Goal: Transaction & Acquisition: Purchase product/service

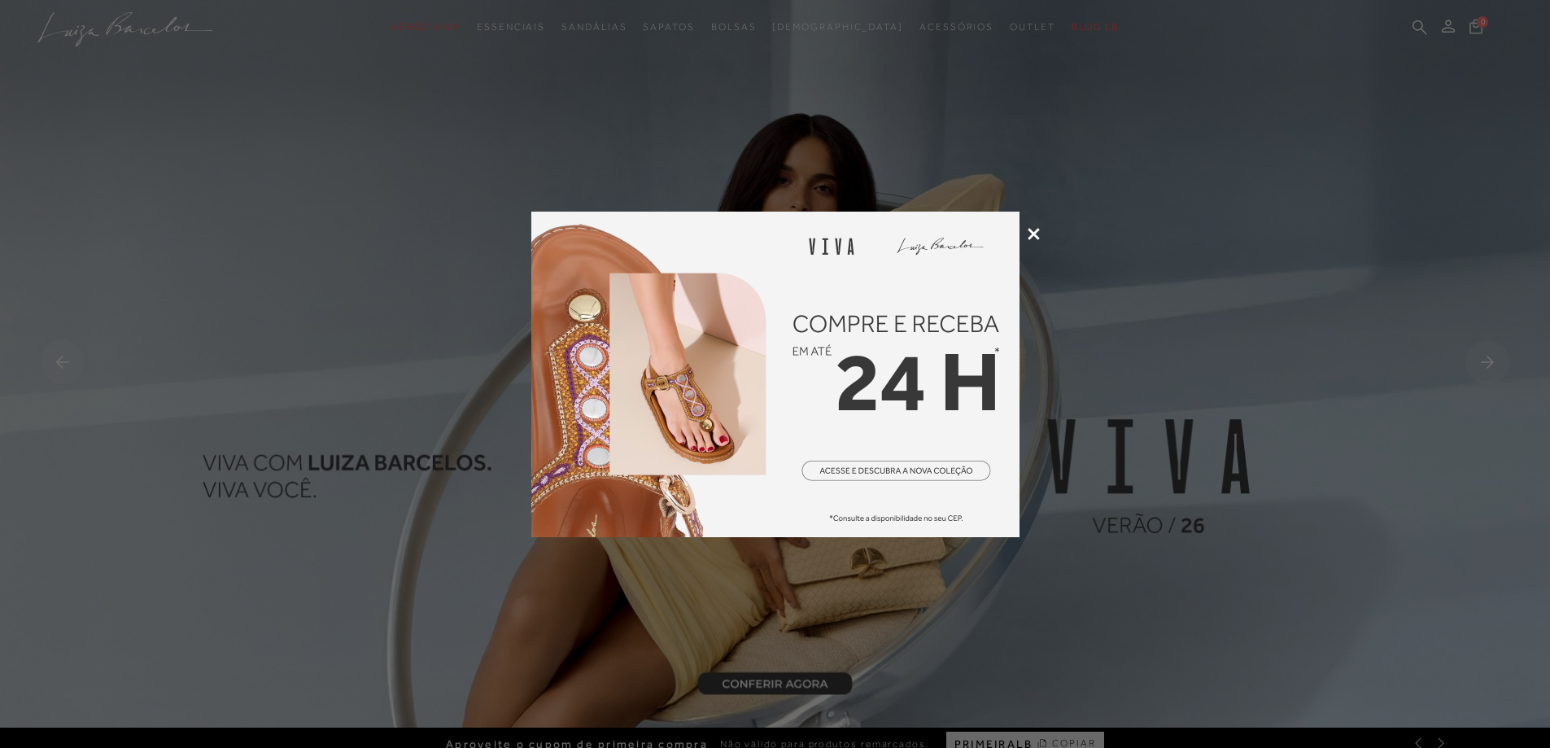
click at [1032, 233] on icon at bounding box center [1033, 234] width 12 height 12
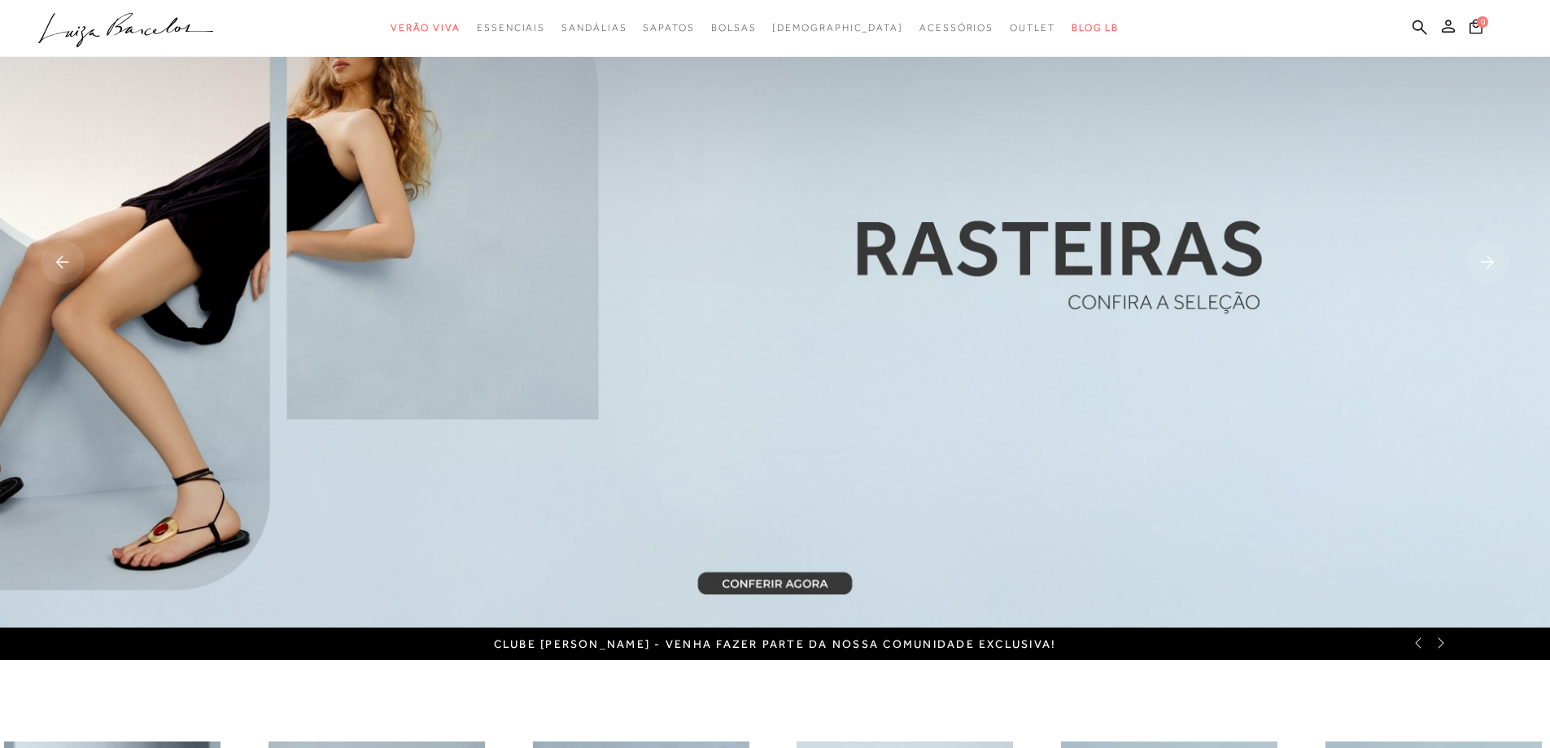
scroll to position [81, 0]
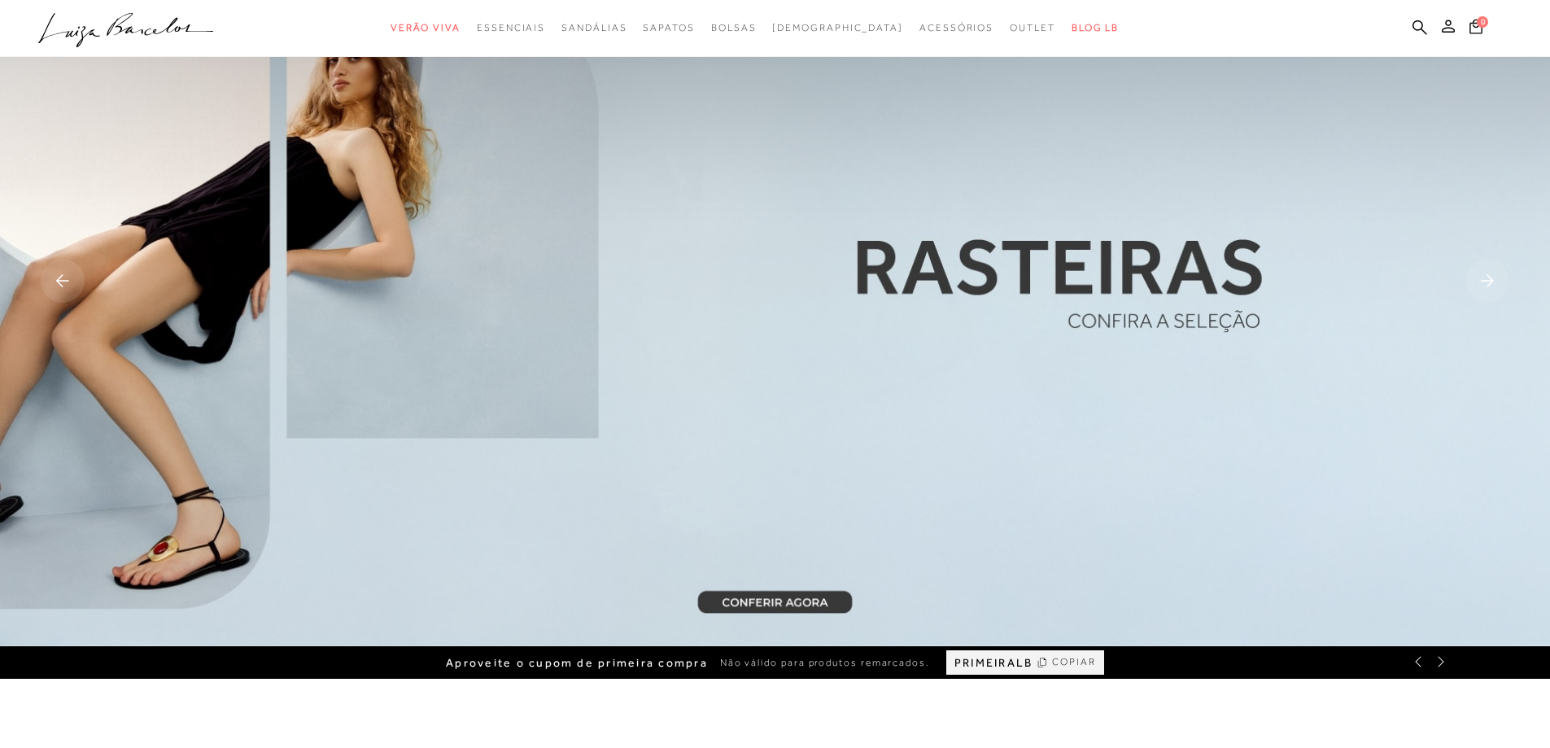
click at [1490, 277] on icon at bounding box center [1487, 280] width 13 height 12
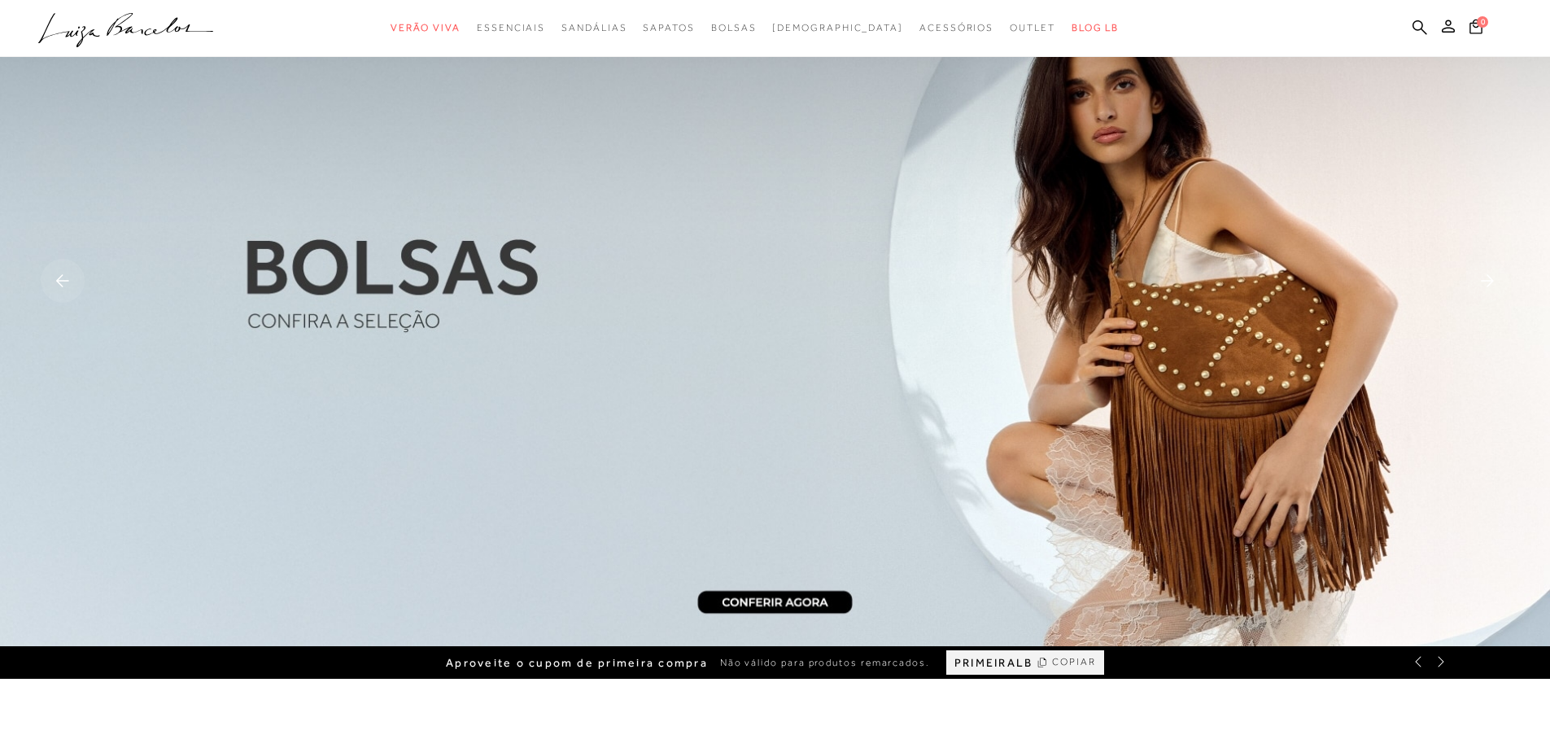
click at [1490, 277] on icon at bounding box center [1487, 280] width 13 height 12
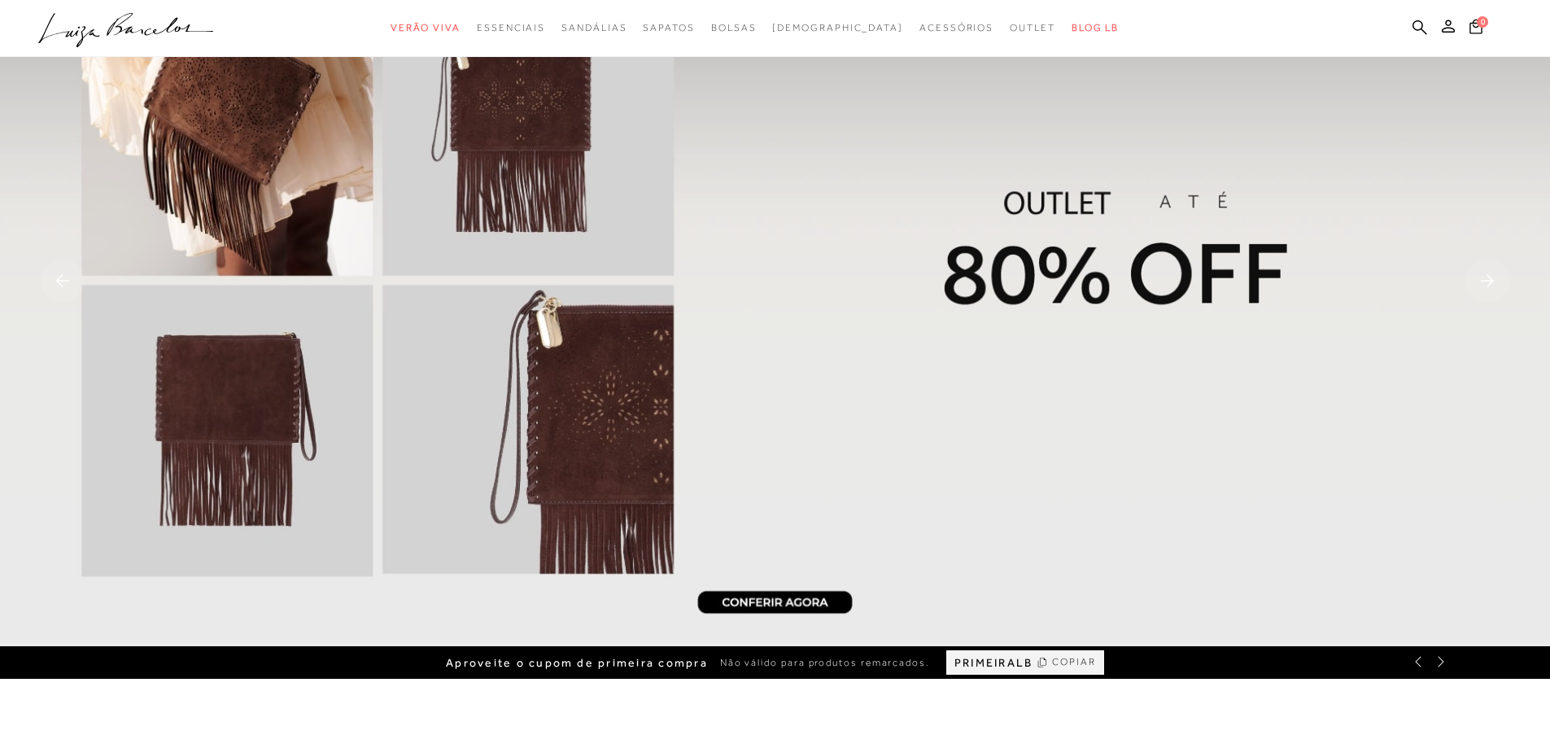
click at [1490, 277] on icon at bounding box center [1487, 280] width 13 height 12
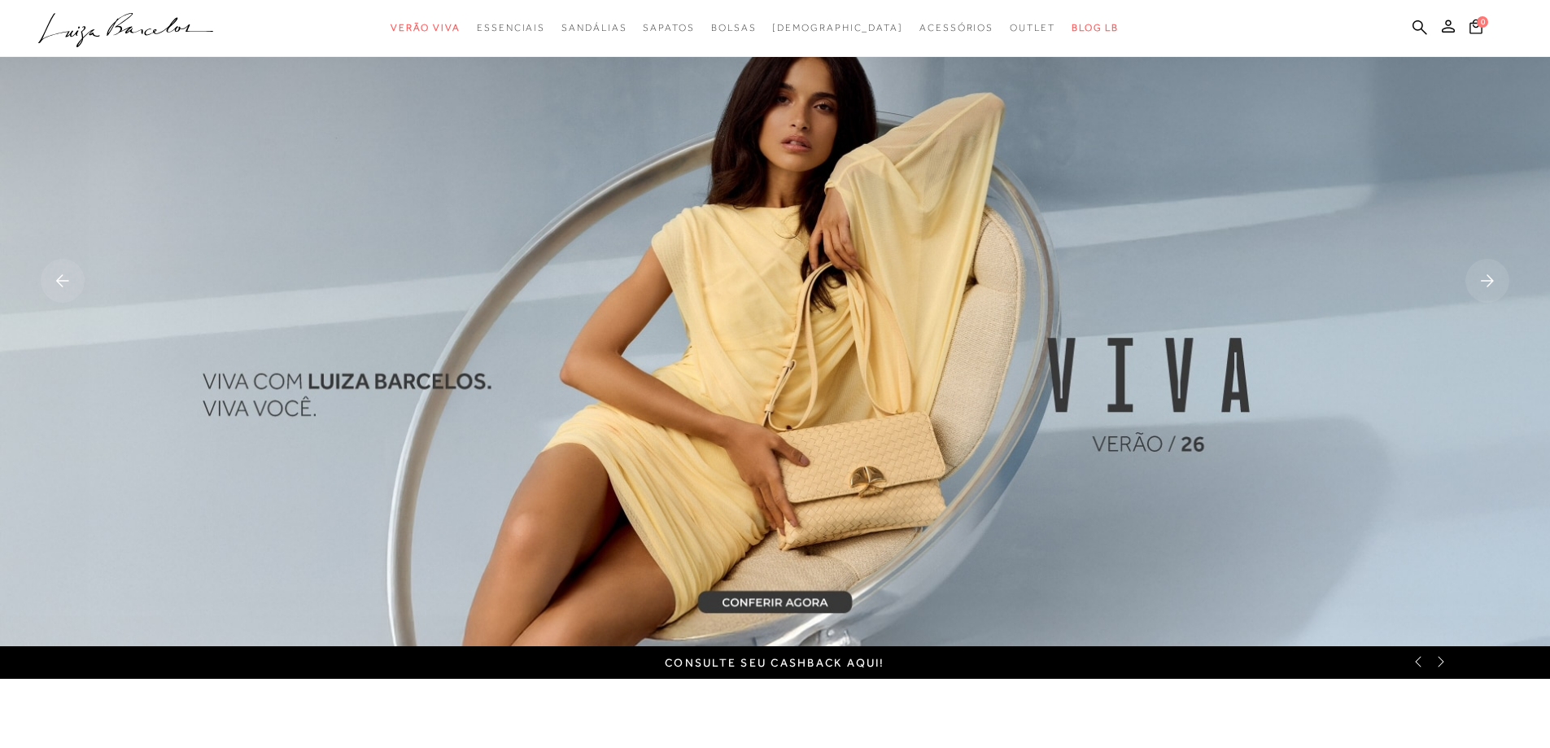
click at [1490, 277] on icon at bounding box center [1487, 280] width 13 height 12
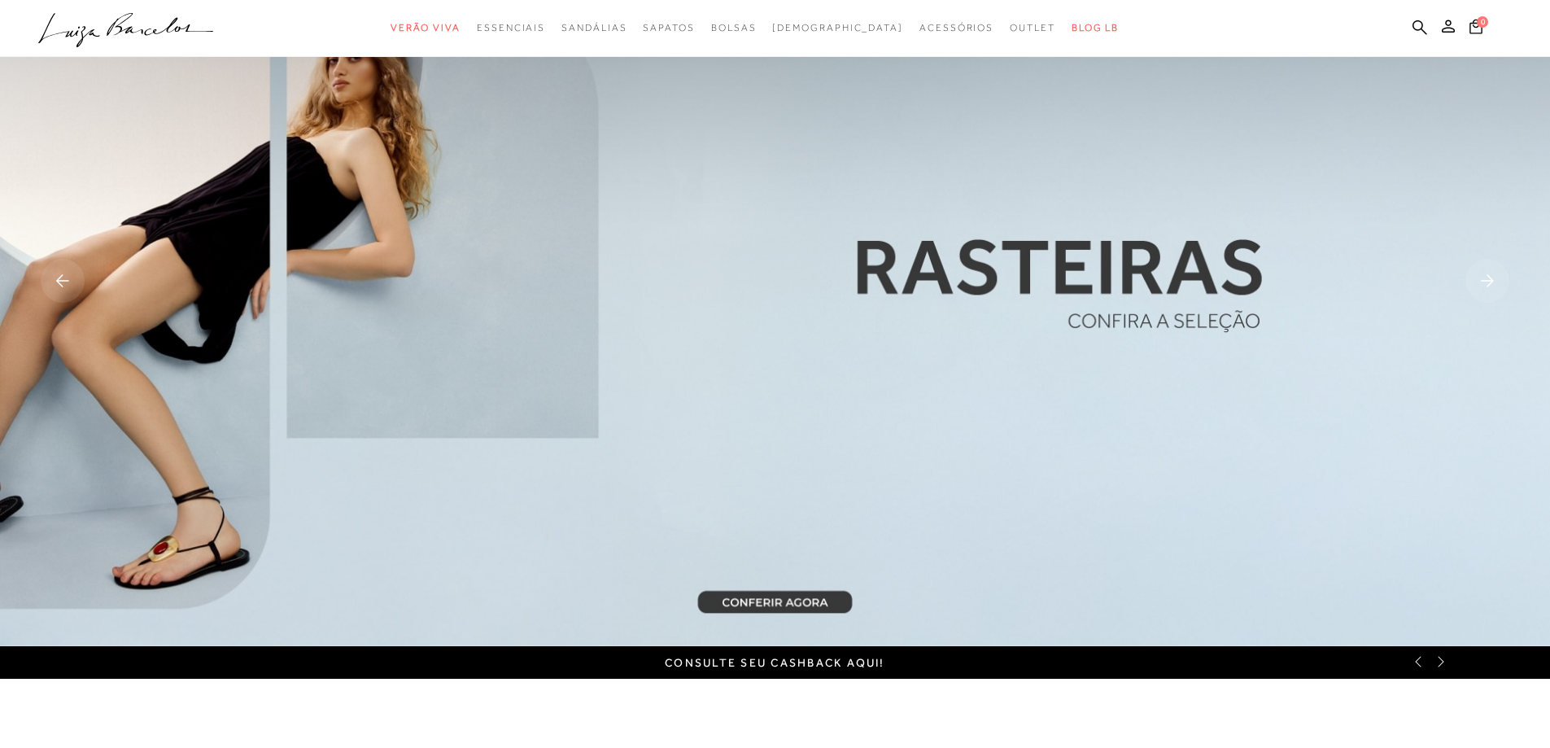
click at [1490, 277] on icon at bounding box center [1487, 280] width 13 height 12
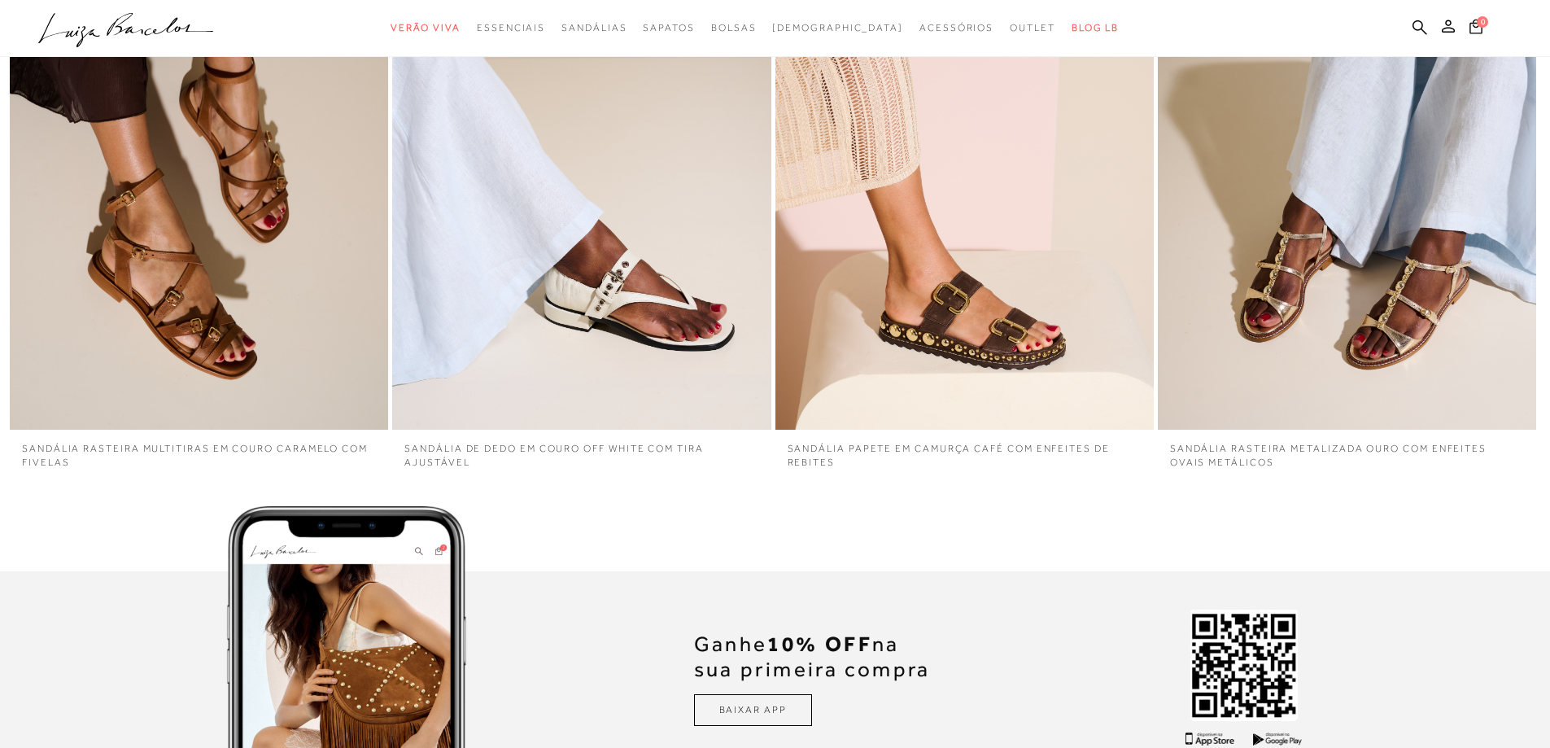
scroll to position [4312, 0]
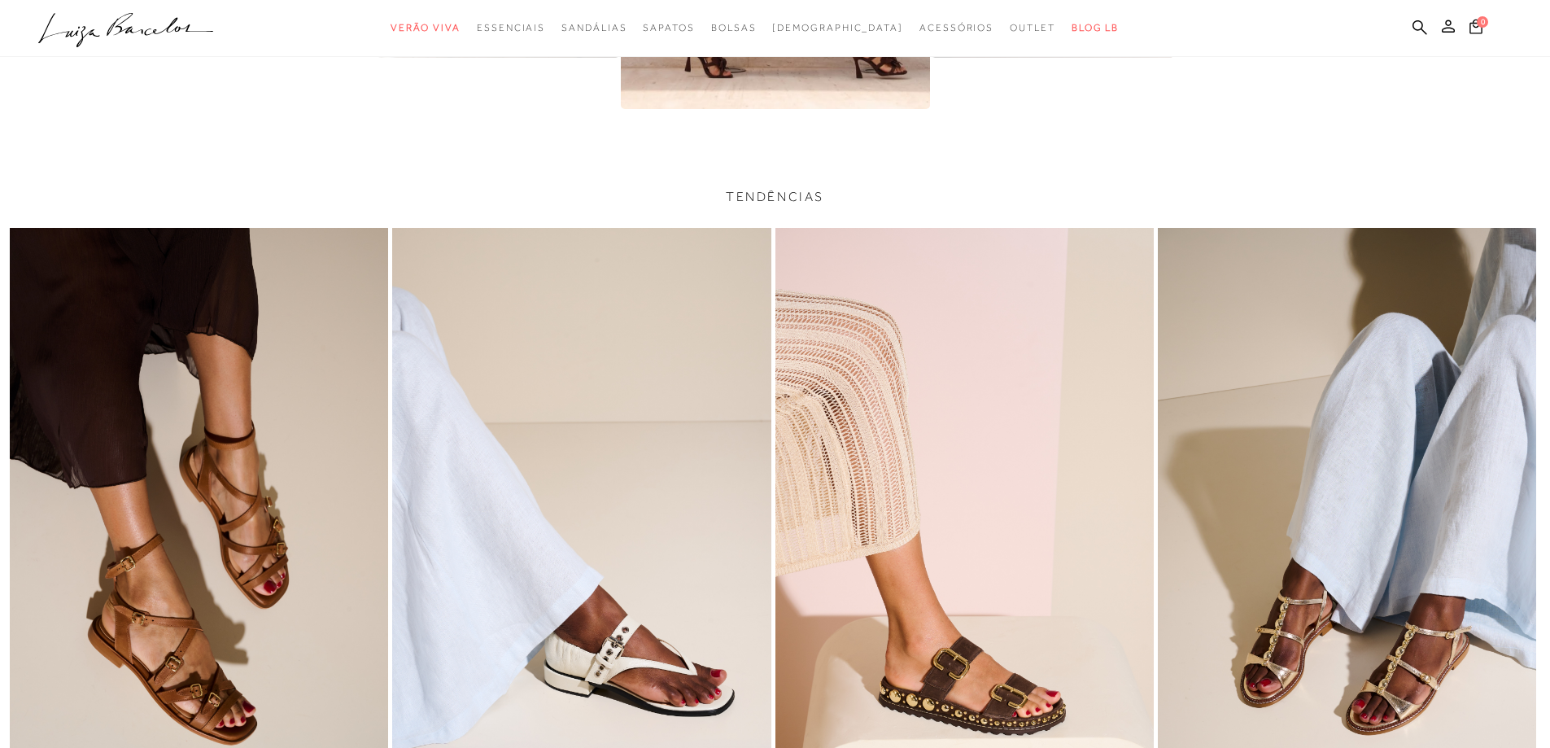
click at [964, 386] on img "3 / 4" at bounding box center [964, 511] width 378 height 567
